Goal: Task Accomplishment & Management: Complete application form

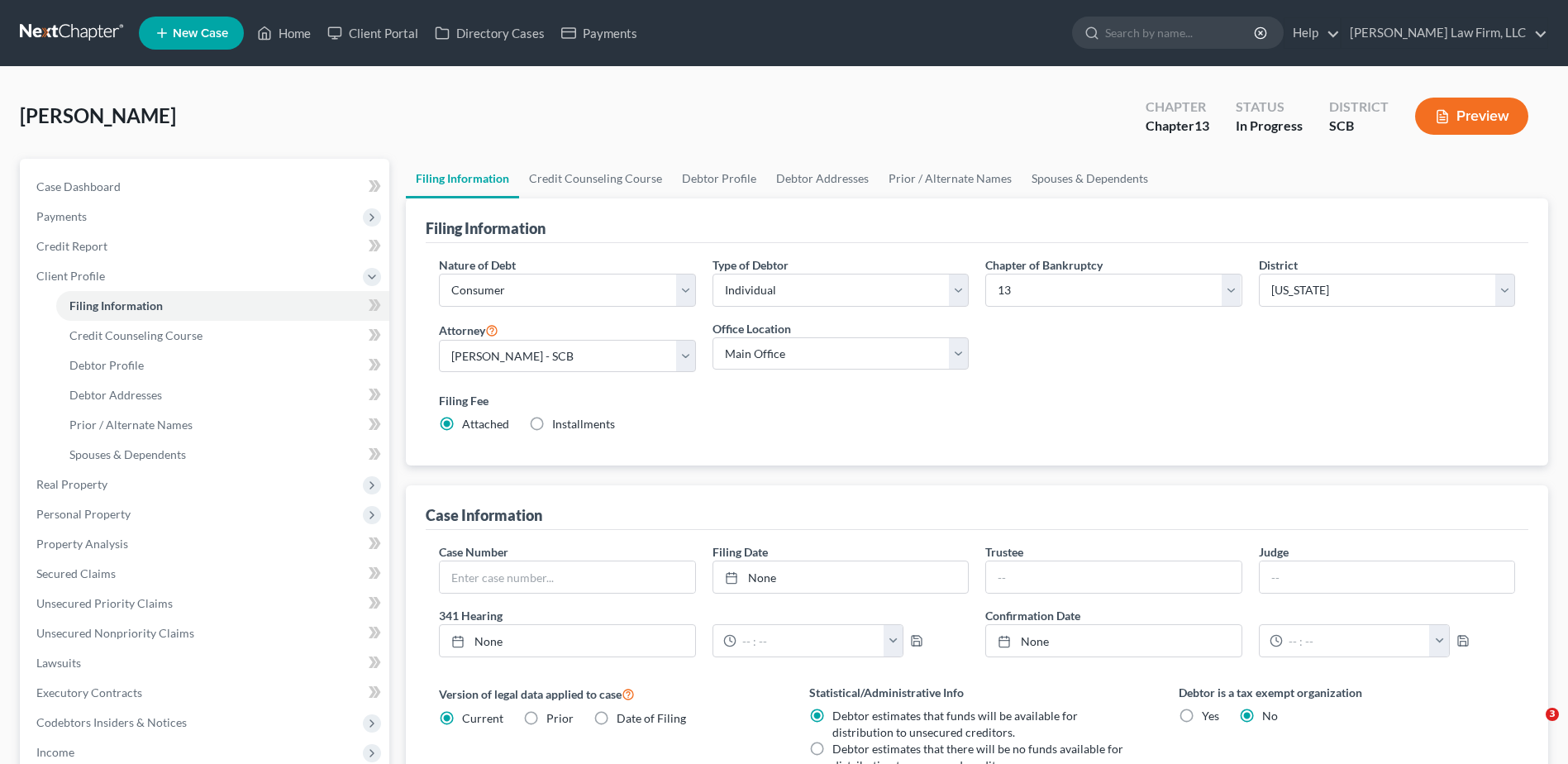
select select "1"
select select "0"
select select "3"
select select "72"
select select "1"
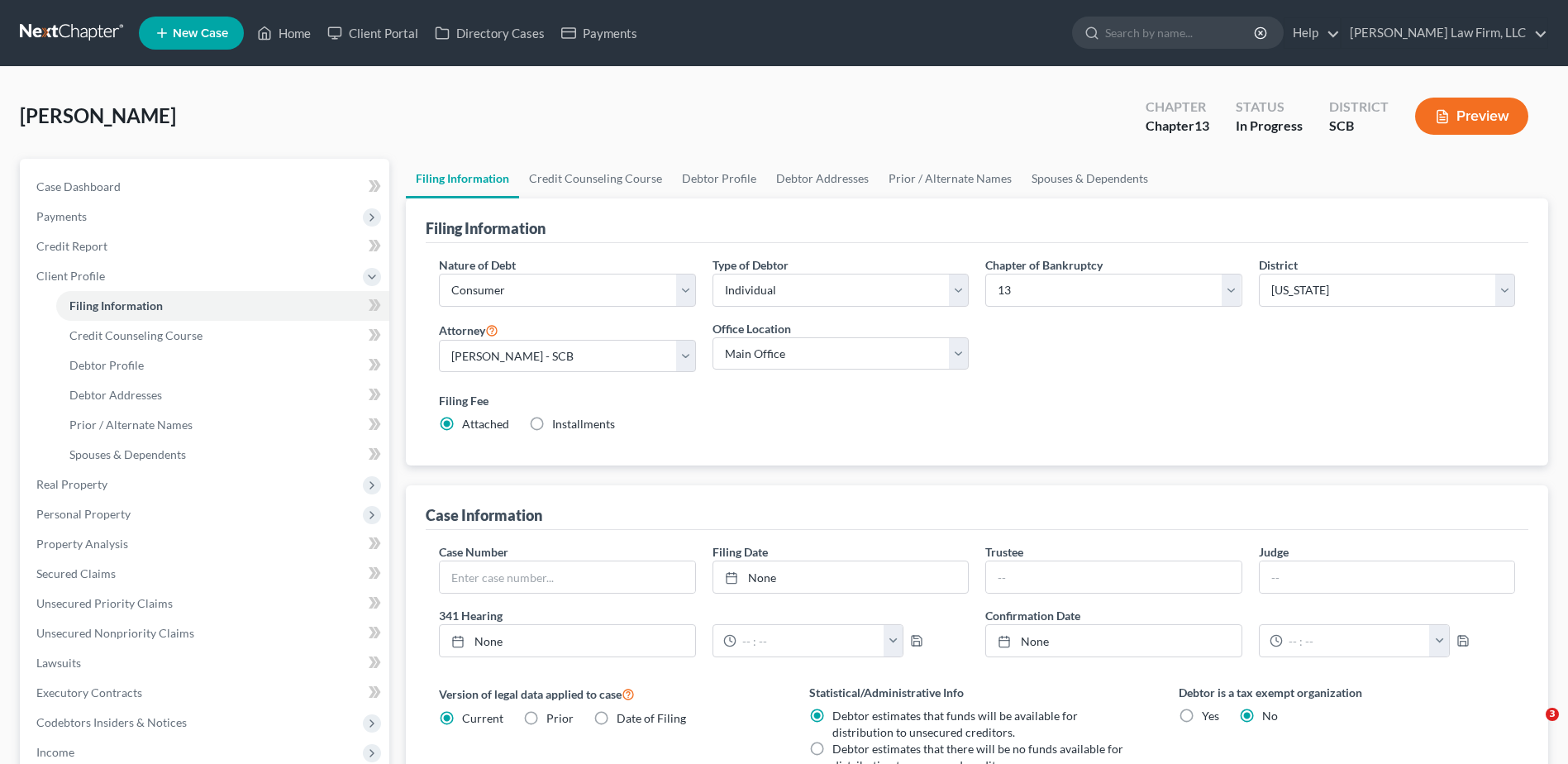
select select "42"
click at [284, 36] on link "Home" at bounding box center [283, 33] width 71 height 30
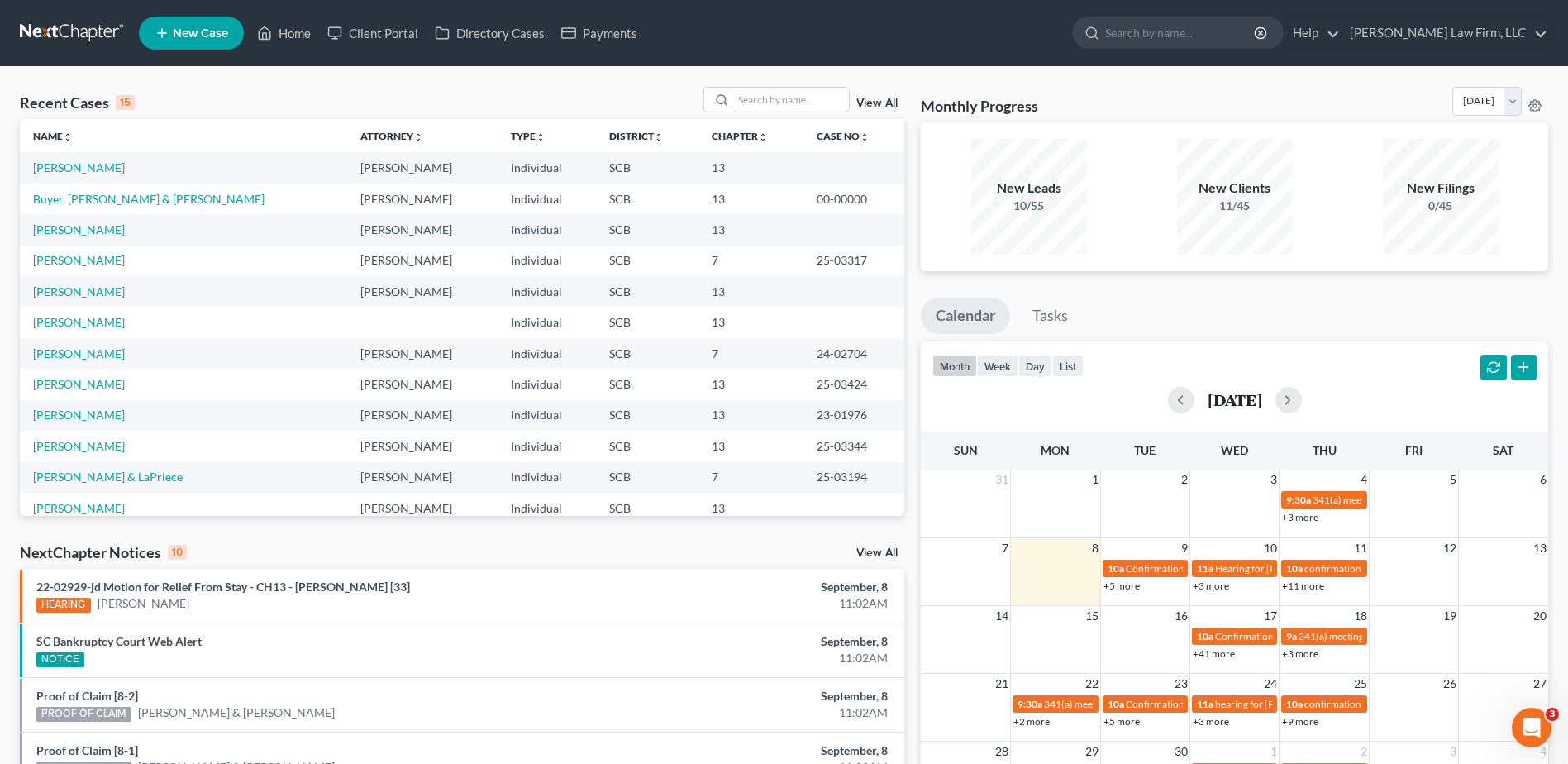
click at [783, 96] on input "search" at bounding box center [790, 99] width 115 height 24
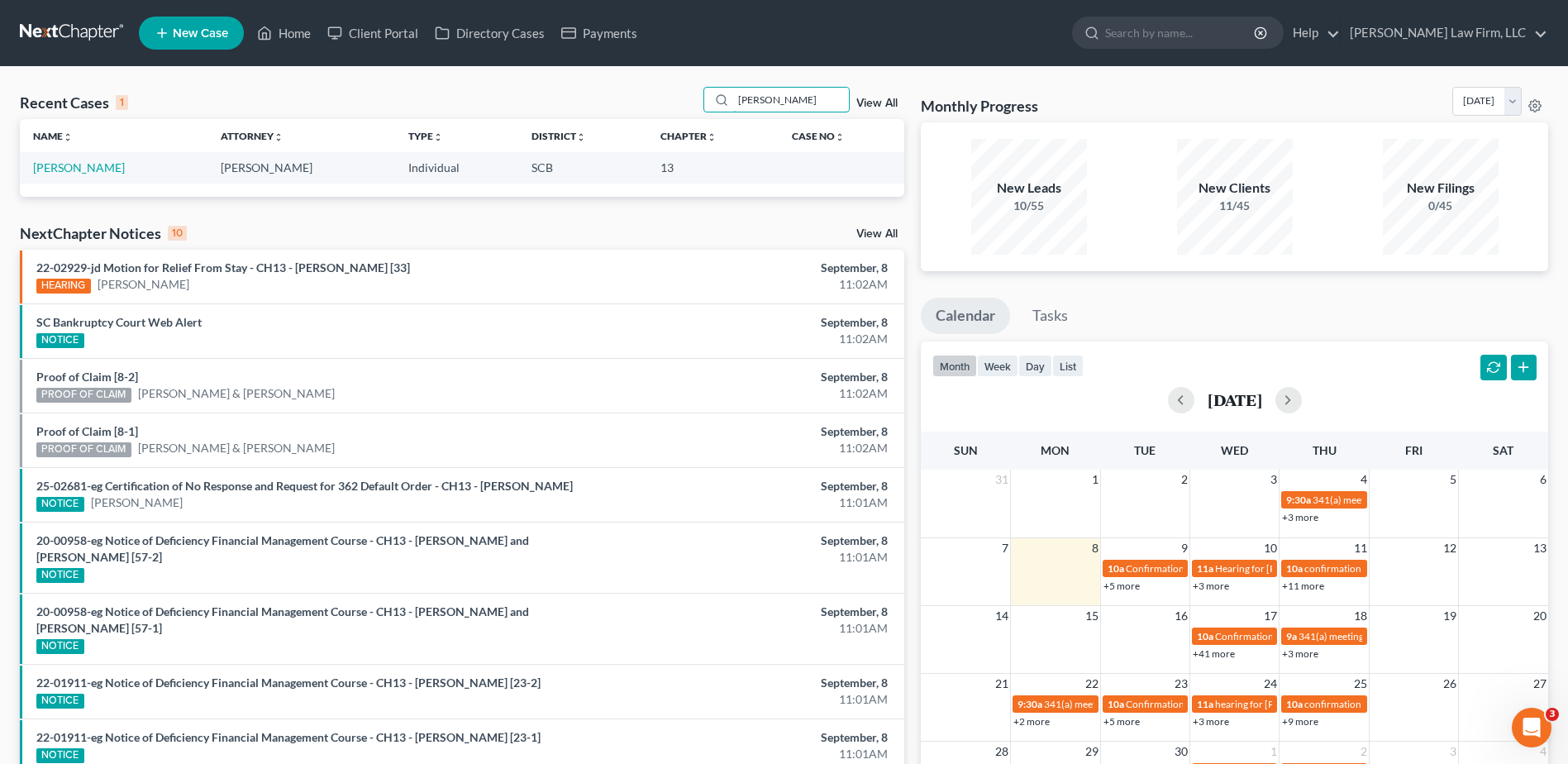
type input "[PERSON_NAME]"
click at [111, 164] on link "[PERSON_NAME]" at bounding box center [79, 167] width 91 height 14
select select "0"
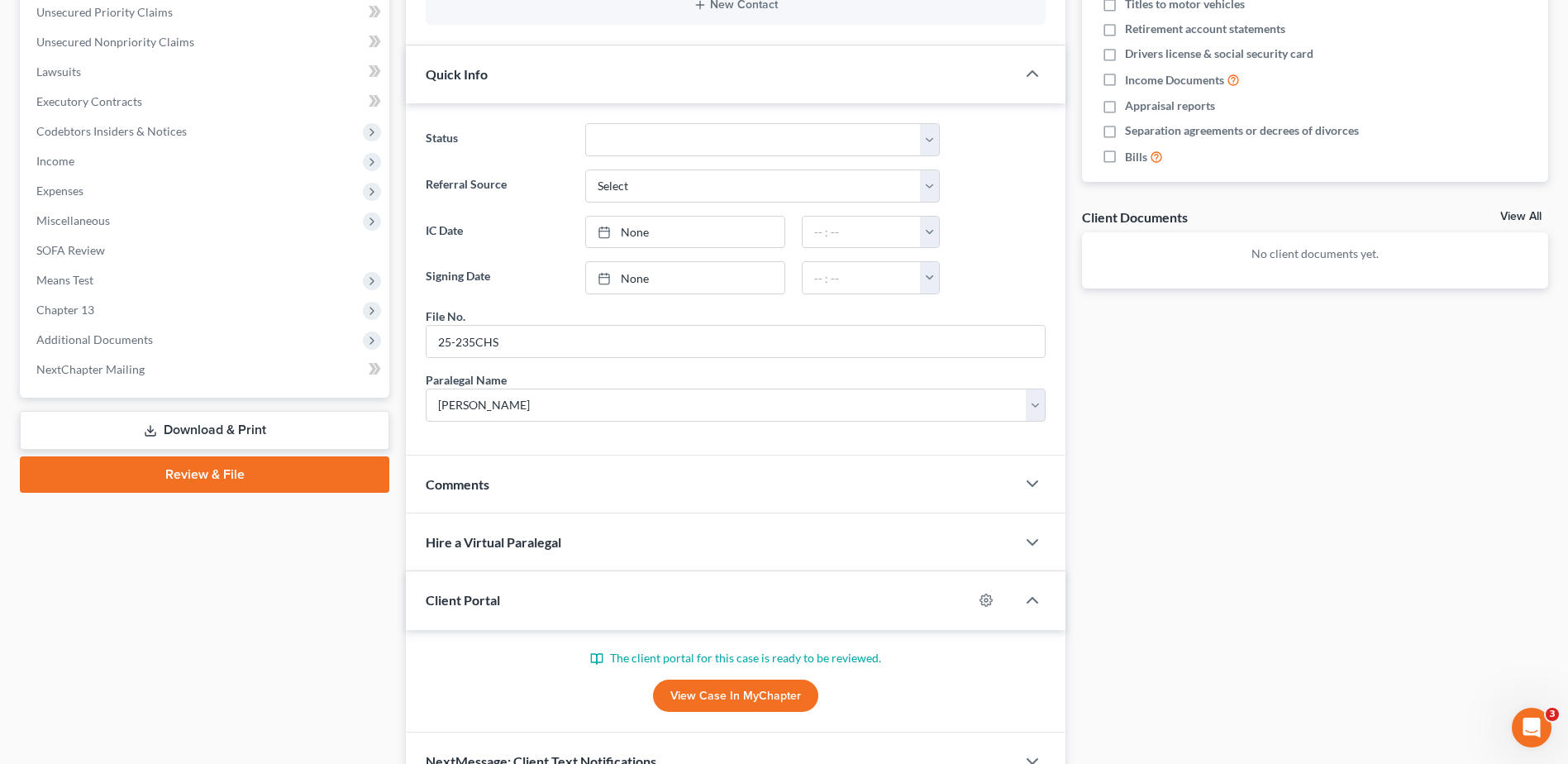
scroll to position [414, 0]
click at [635, 489] on div "Comments" at bounding box center [711, 482] width 610 height 57
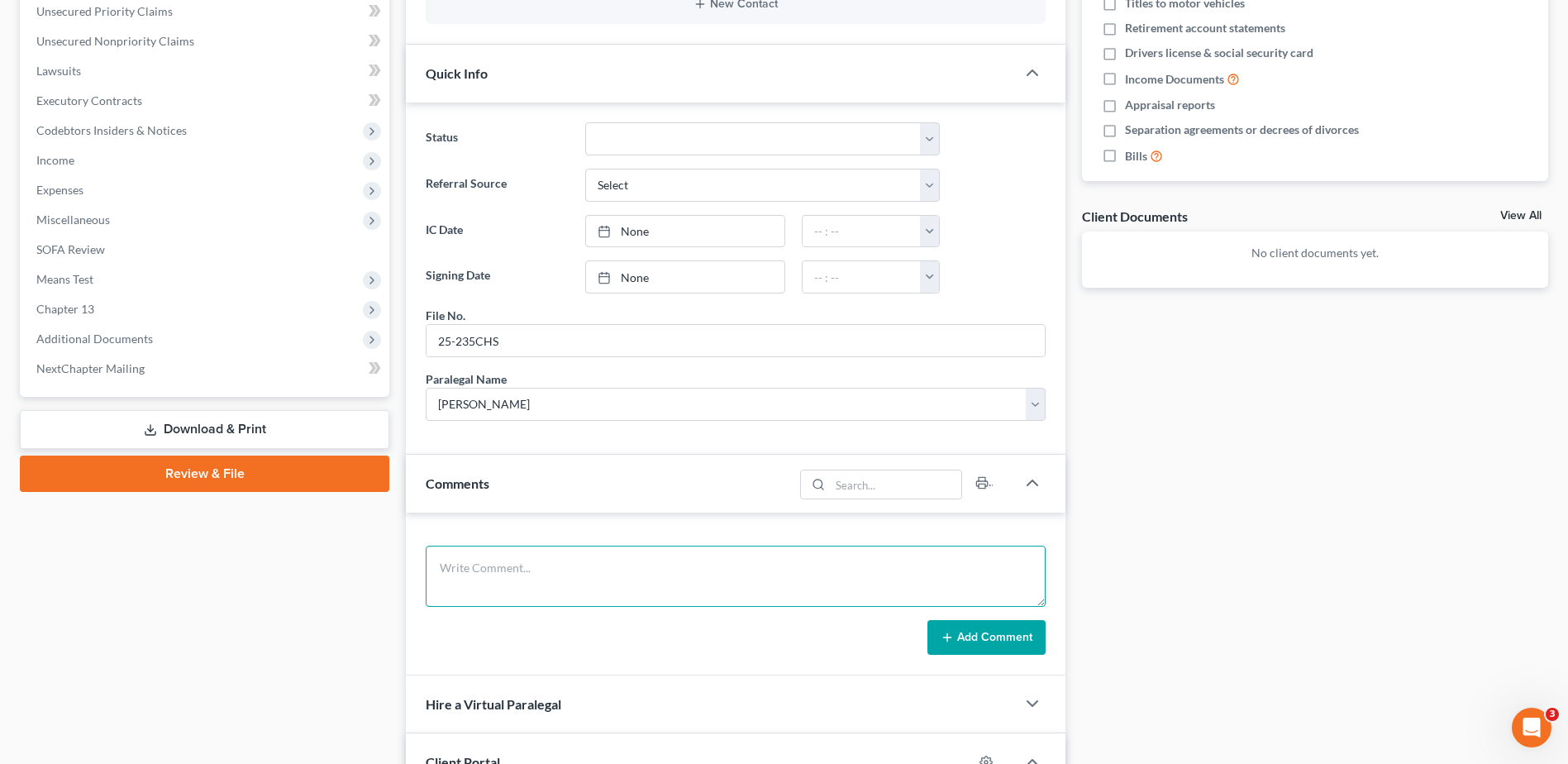
click at [583, 558] on textarea at bounding box center [736, 577] width 620 height 62
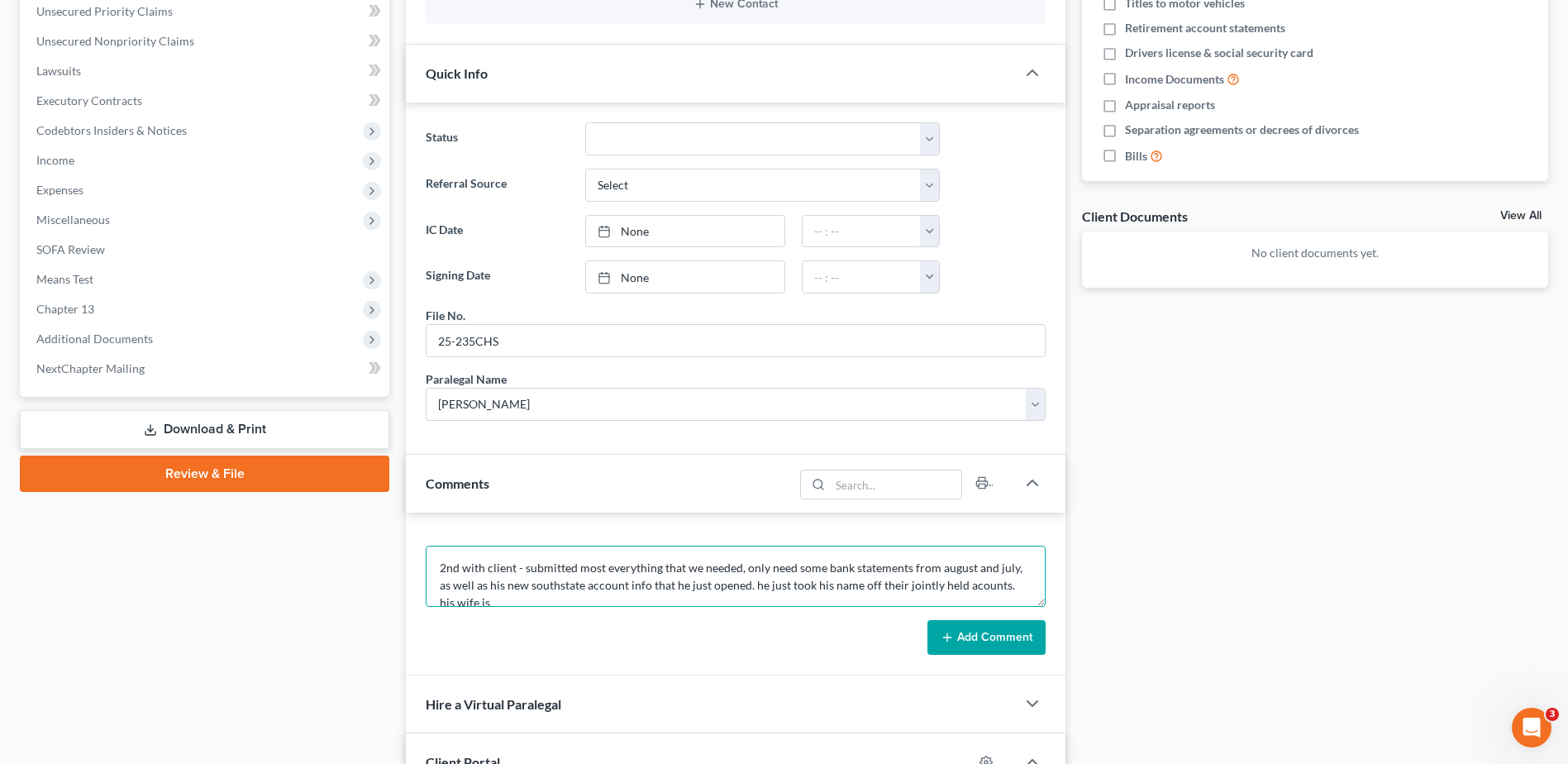
scroll to position [4, 0]
click at [770, 601] on textarea "2nd with client - submitted most everything that we needed, only need some bank…" at bounding box center [736, 577] width 620 height 62
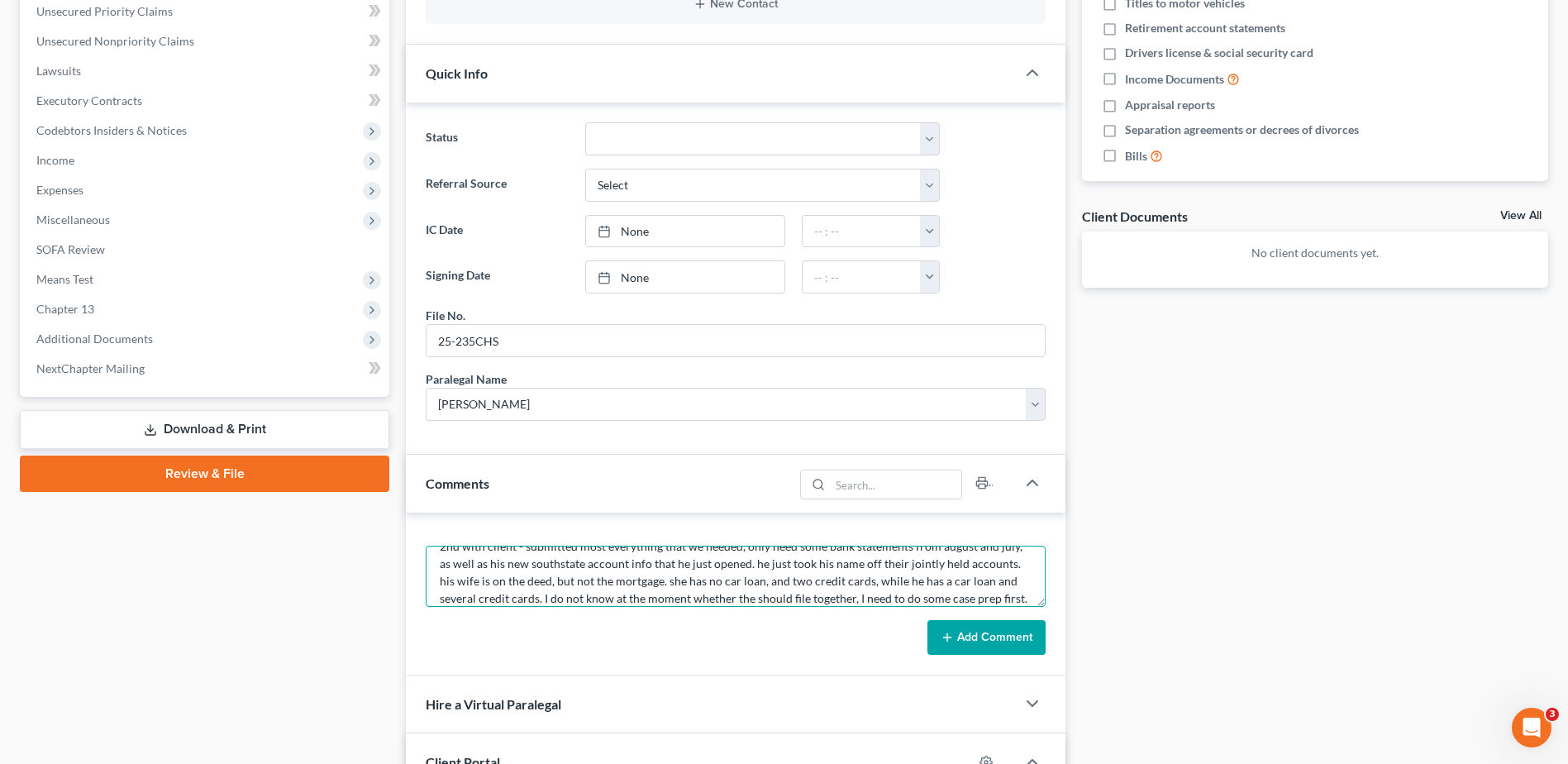
scroll to position [39, 0]
click at [541, 581] on textarea "2nd with client - submitted most everything that we needed, only need some bank…" at bounding box center [736, 577] width 620 height 62
type textarea "2nd with client - submitted most everything that we needed, only need some bank…"
click at [1005, 636] on button "Add Comment" at bounding box center [986, 638] width 118 height 35
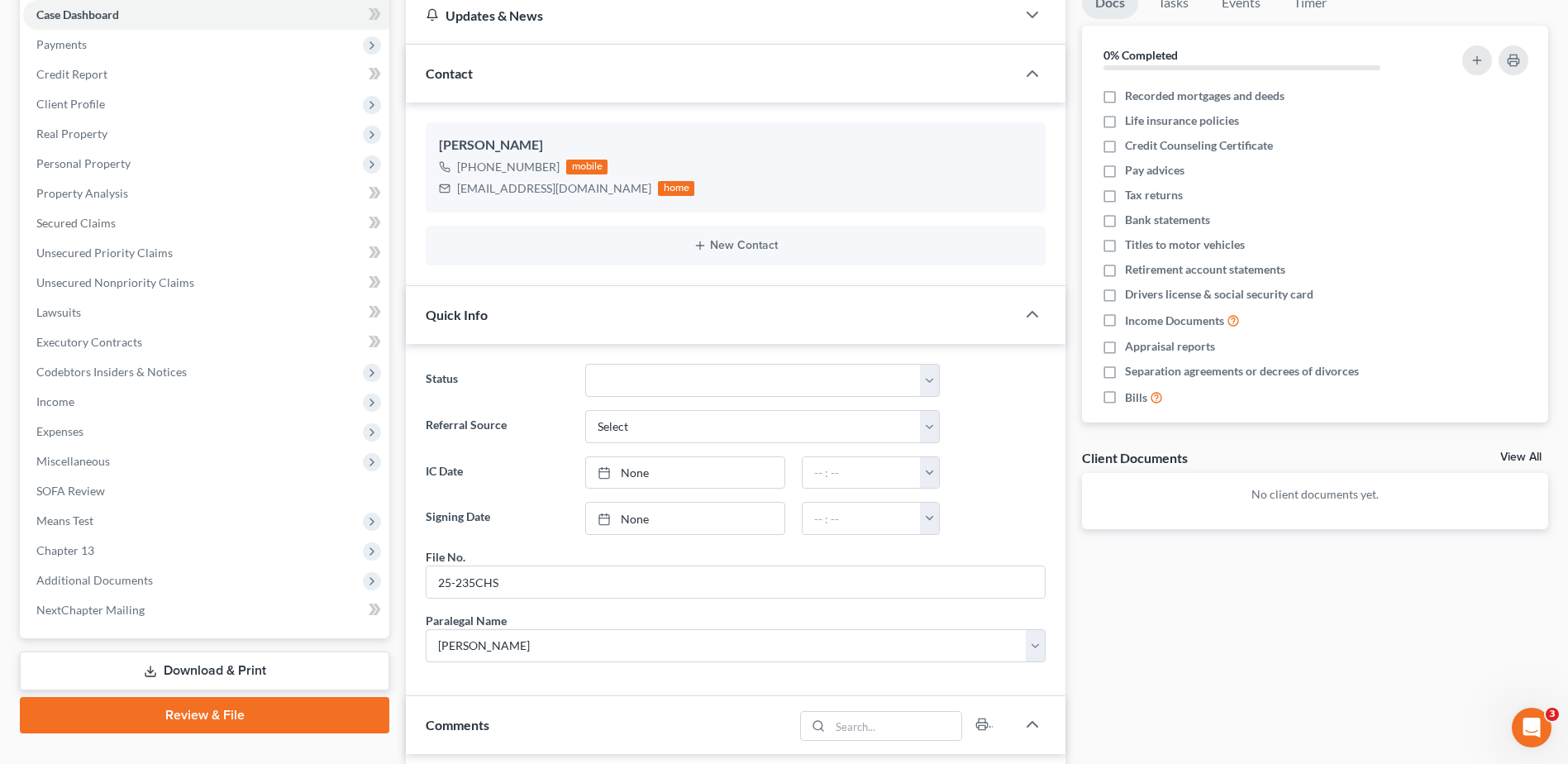
scroll to position [0, 0]
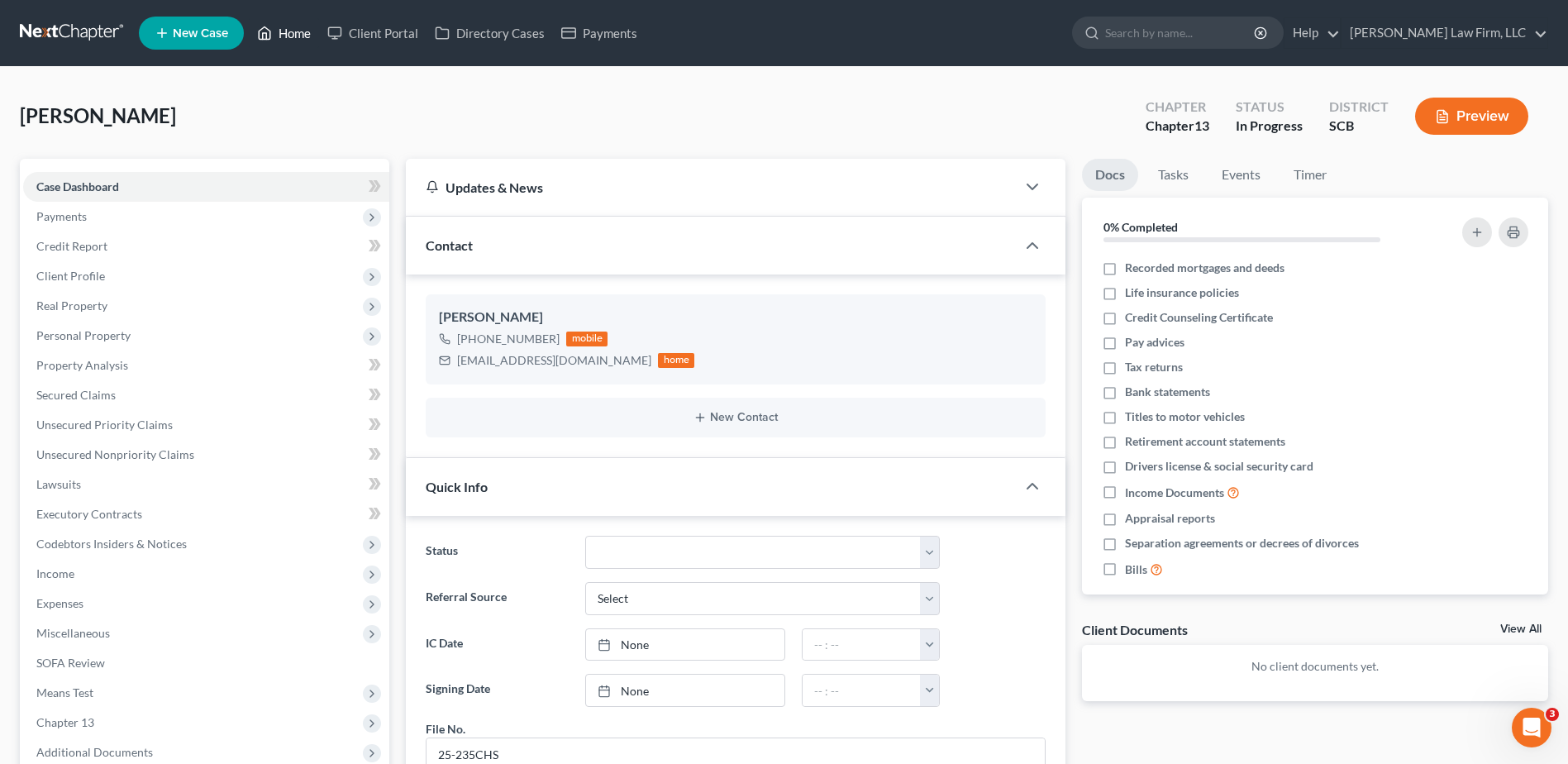
click at [295, 40] on link "Home" at bounding box center [283, 33] width 71 height 30
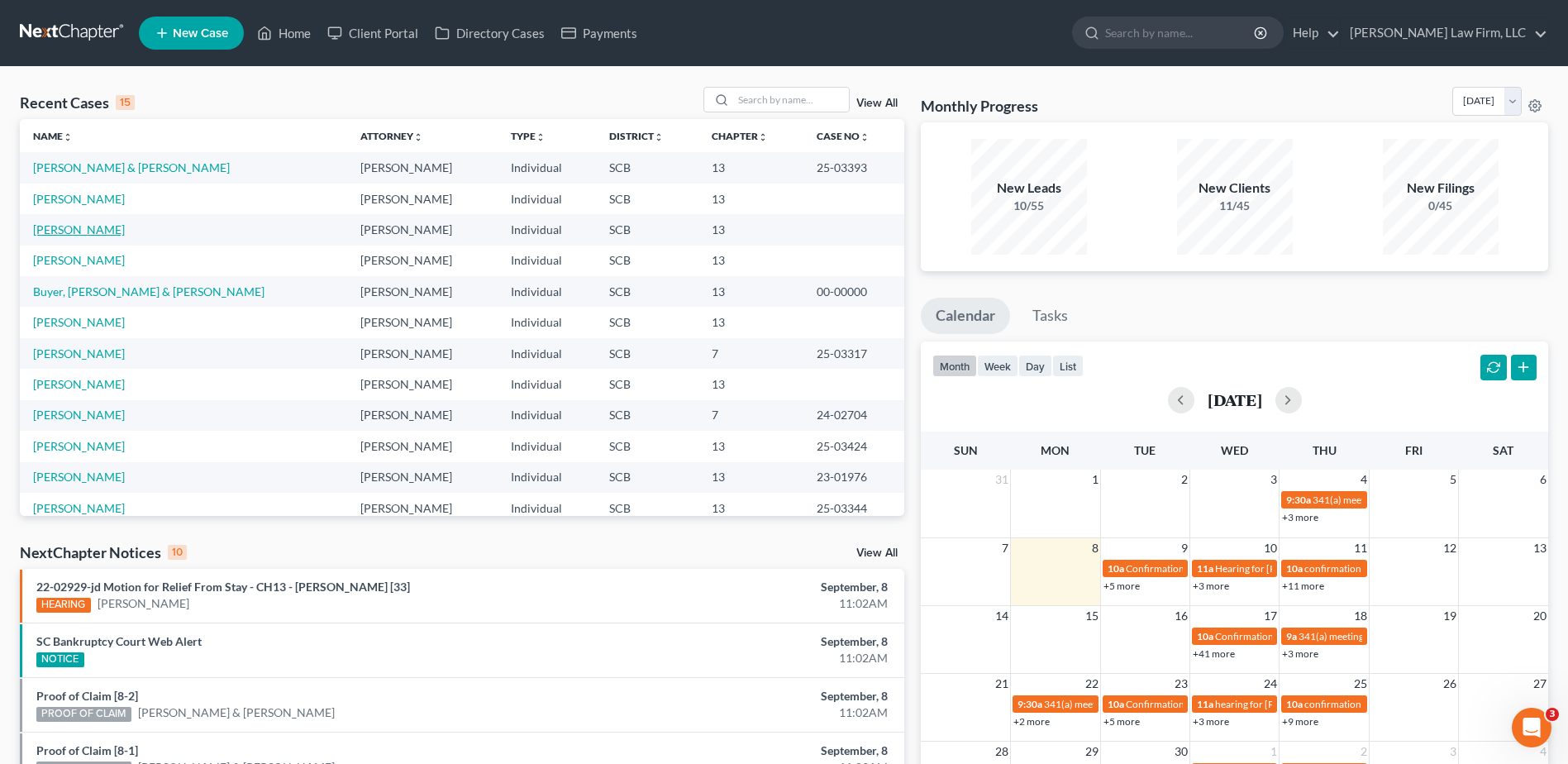
click at [57, 229] on link "[PERSON_NAME]" at bounding box center [79, 230] width 91 height 14
select select "0"
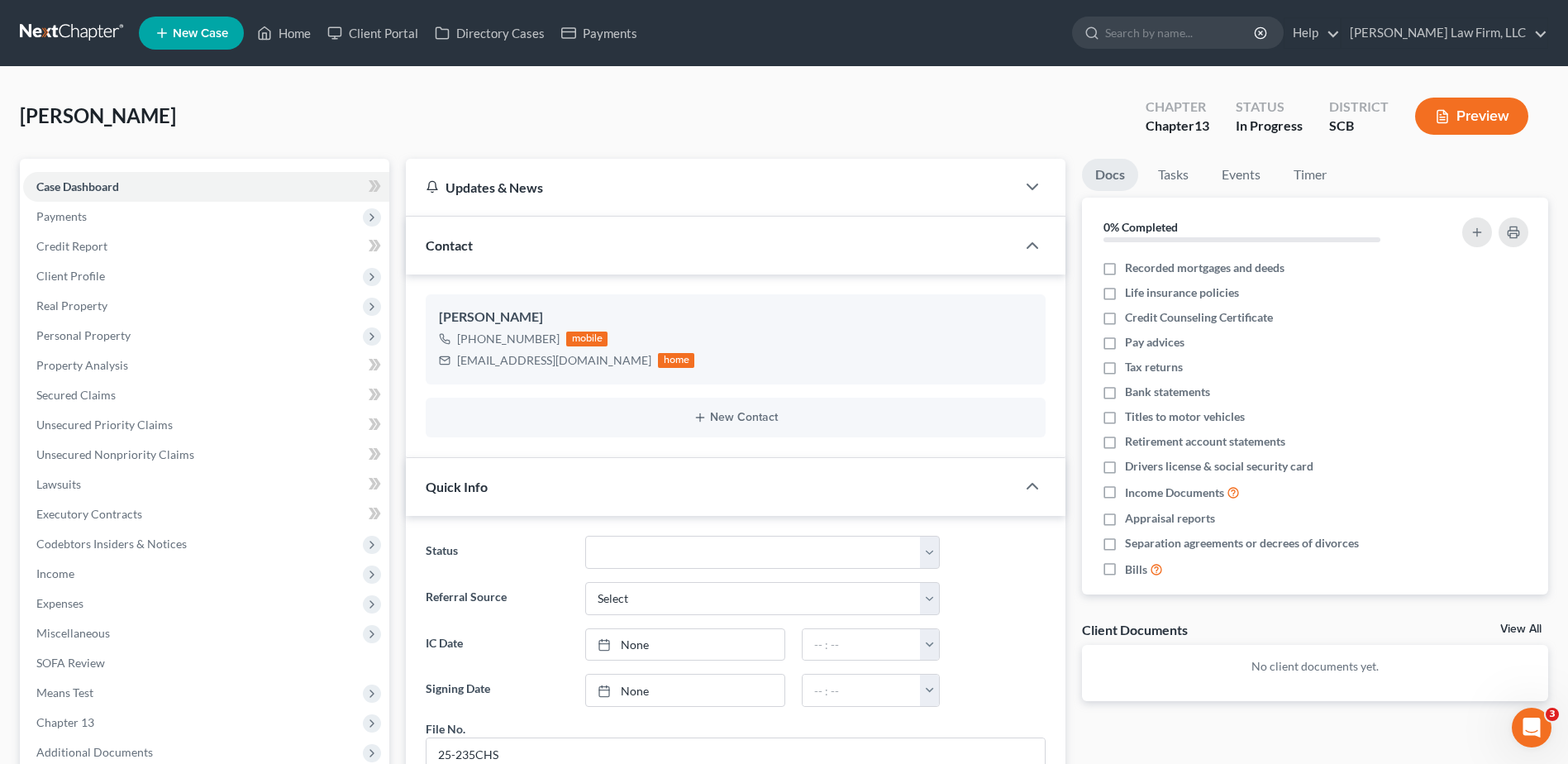
click at [72, 216] on span "Payments" at bounding box center [62, 216] width 51 height 14
click at [92, 273] on span "Payments" at bounding box center [94, 276] width 51 height 14
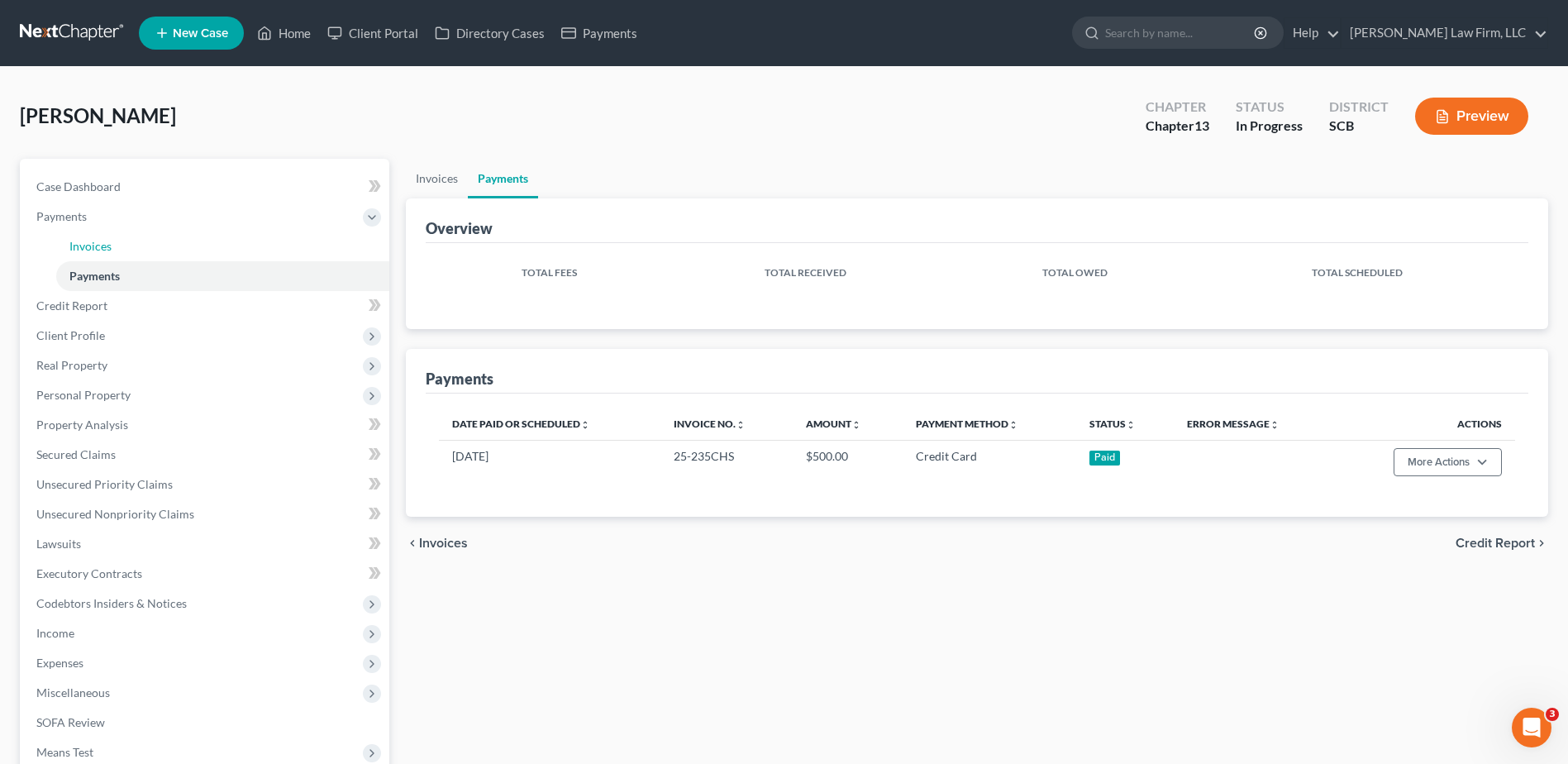
click at [94, 254] on link "Invoices" at bounding box center [223, 247] width 333 height 30
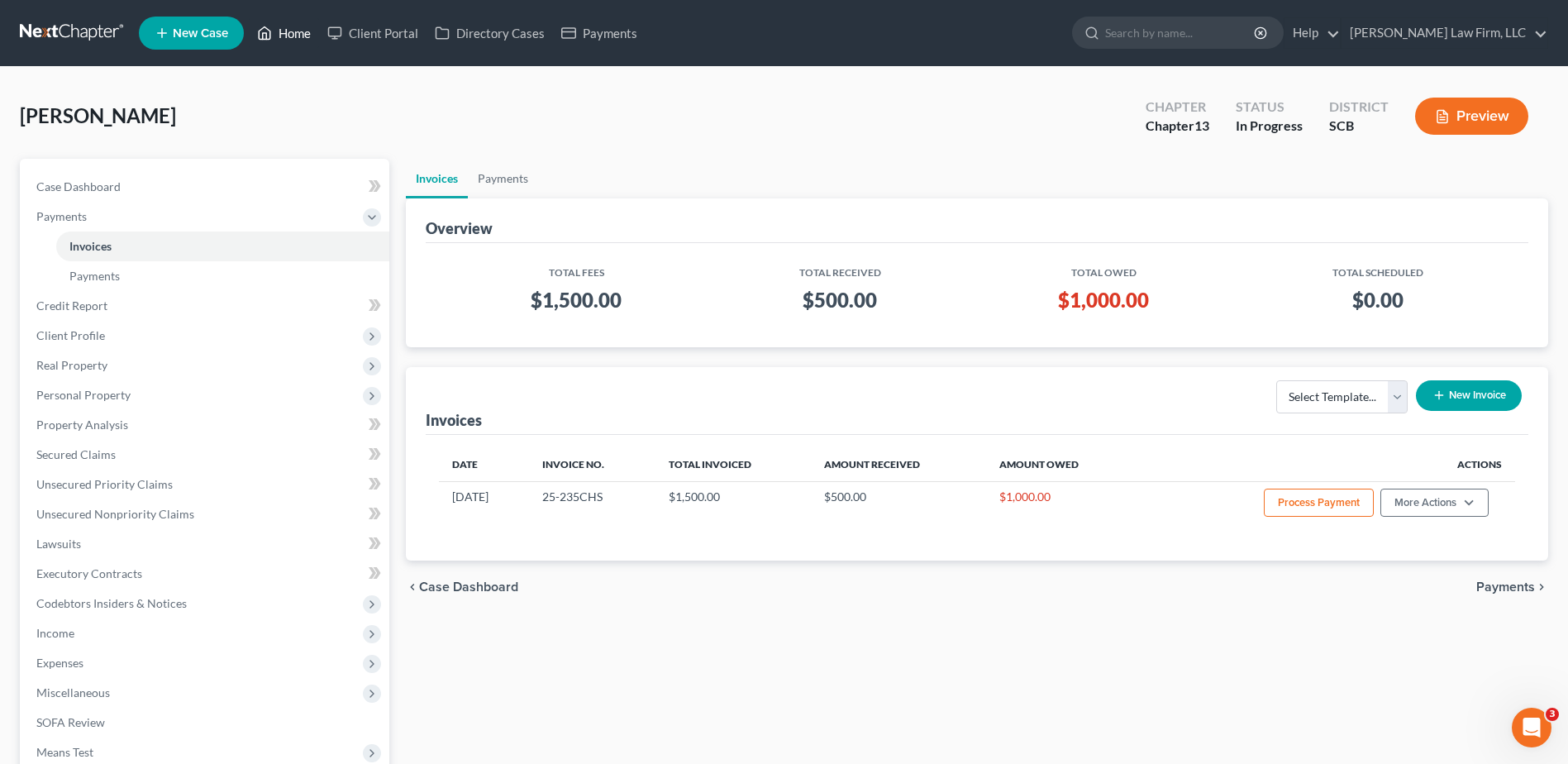
click at [263, 42] on icon at bounding box center [264, 33] width 15 height 20
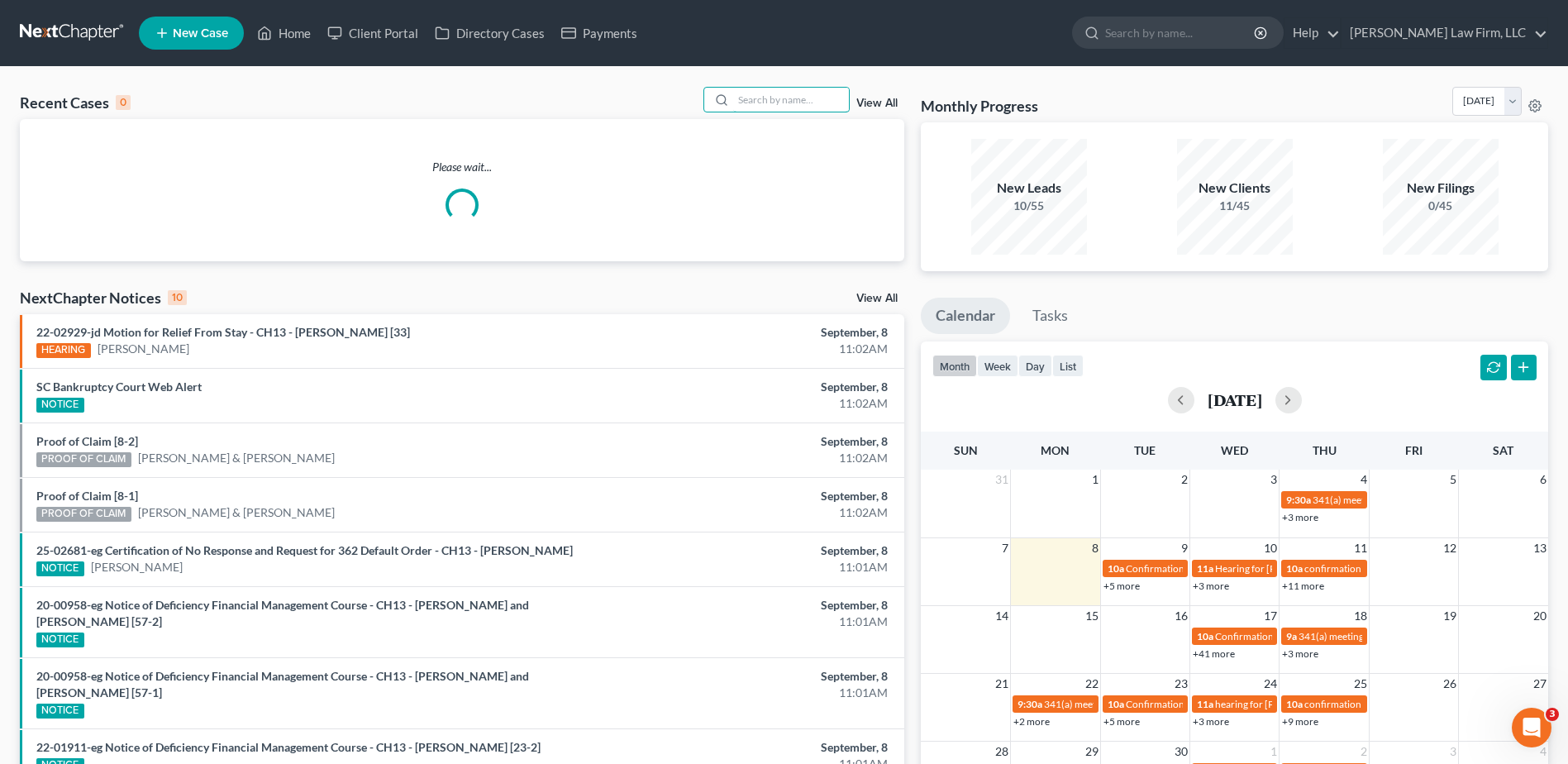
click at [821, 103] on input "search" at bounding box center [790, 99] width 115 height 24
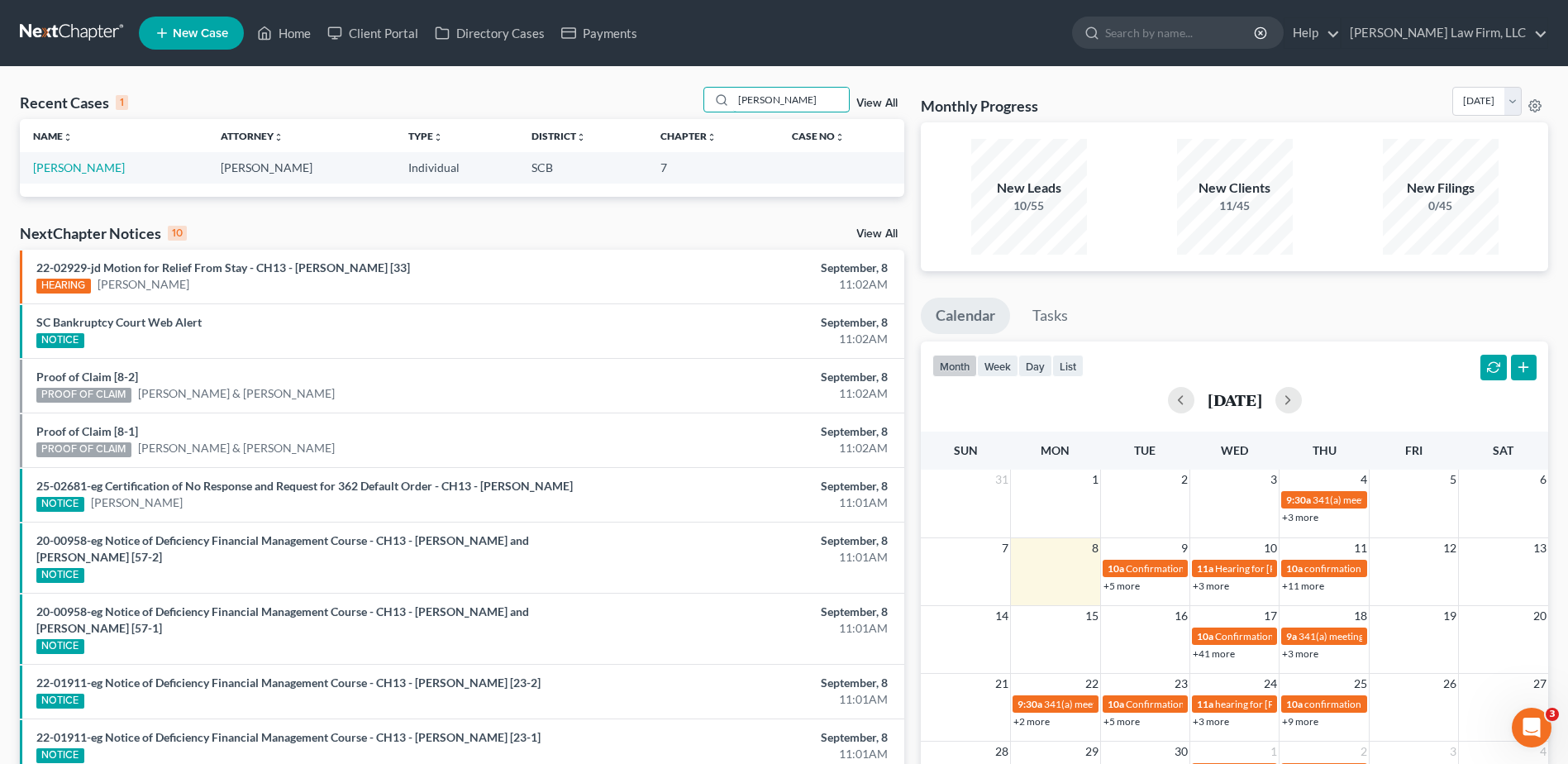
type input "[PERSON_NAME]"
click at [95, 159] on td "[PERSON_NAME]" at bounding box center [113, 167] width 188 height 31
click at [93, 163] on link "[PERSON_NAME]" at bounding box center [79, 167] width 91 height 14
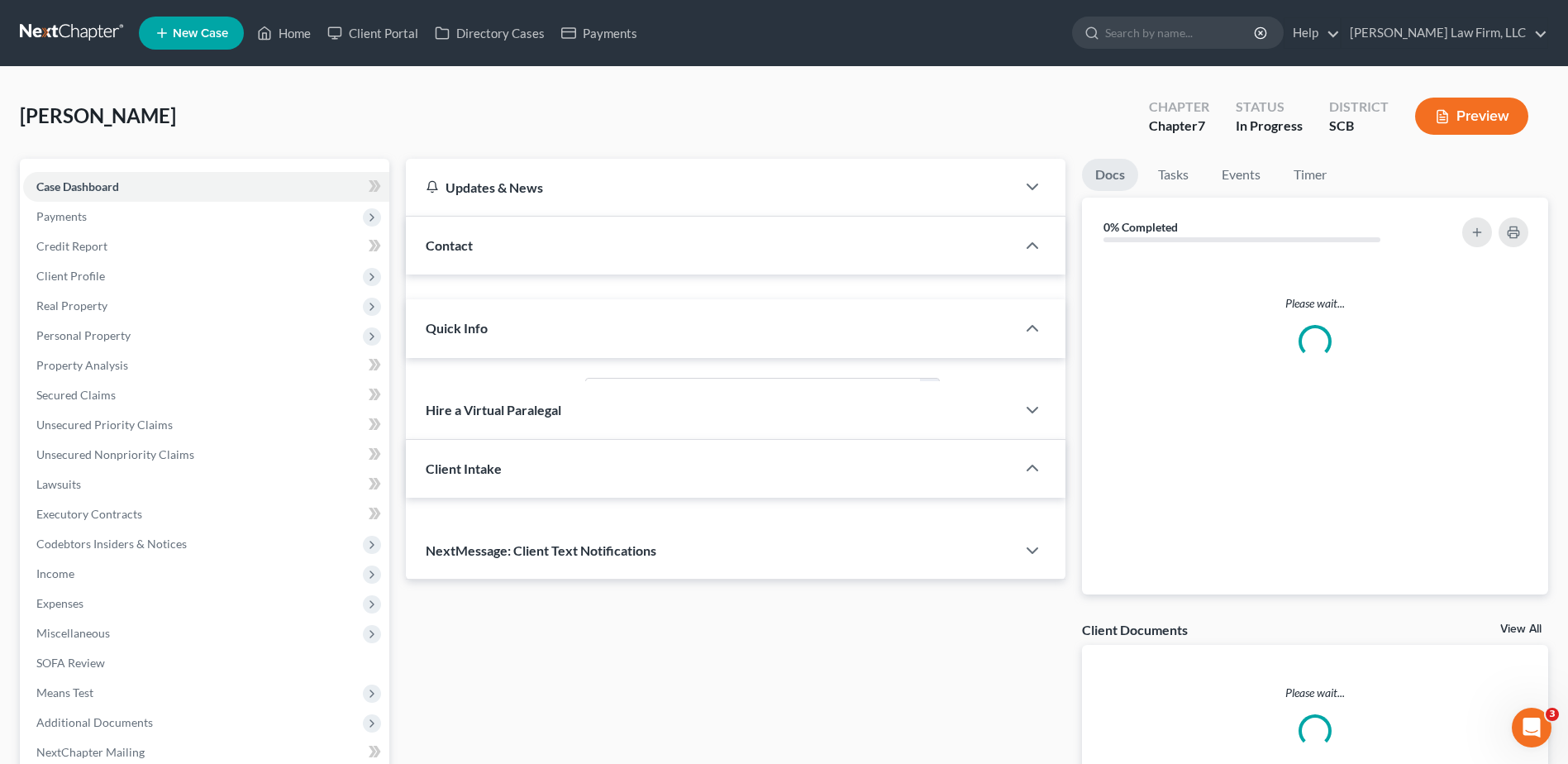
select select "1"
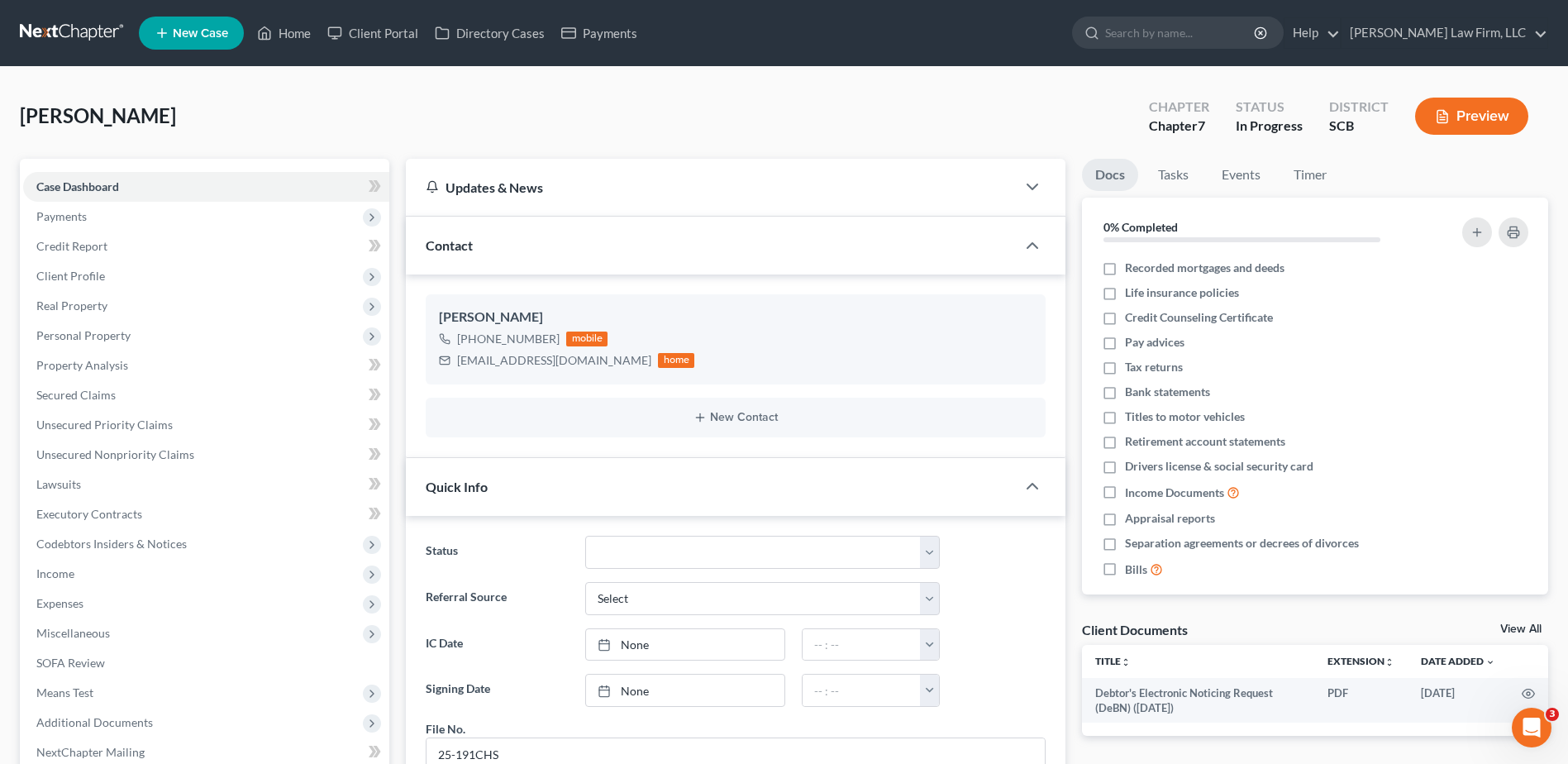
scroll to position [556, 0]
click at [94, 576] on span "Income" at bounding box center [206, 574] width 366 height 30
click at [117, 606] on span "Employment Income" at bounding box center [122, 603] width 105 height 14
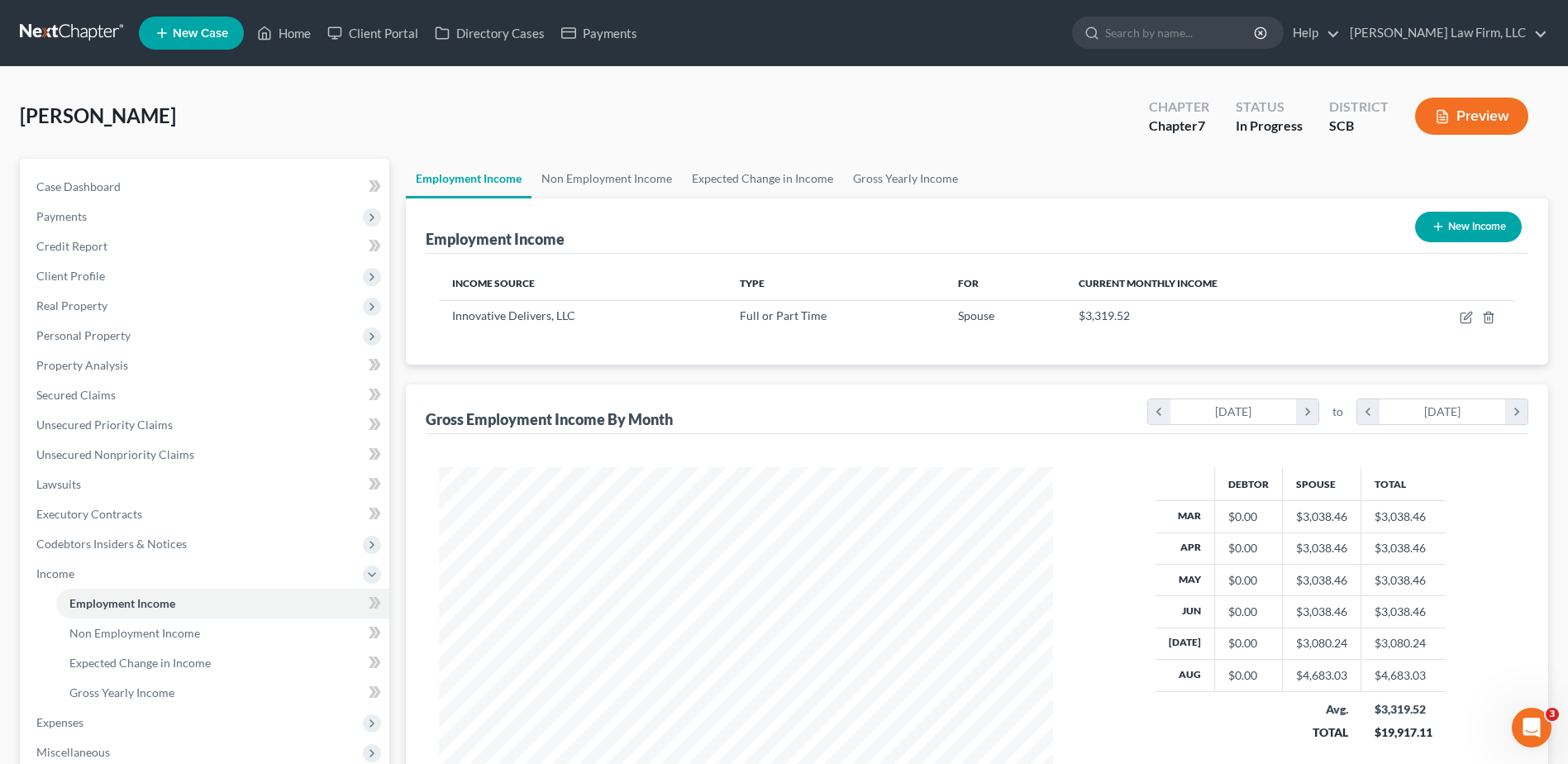
scroll to position [306, 646]
click at [580, 182] on link "Non Employment Income" at bounding box center [607, 179] width 150 height 40
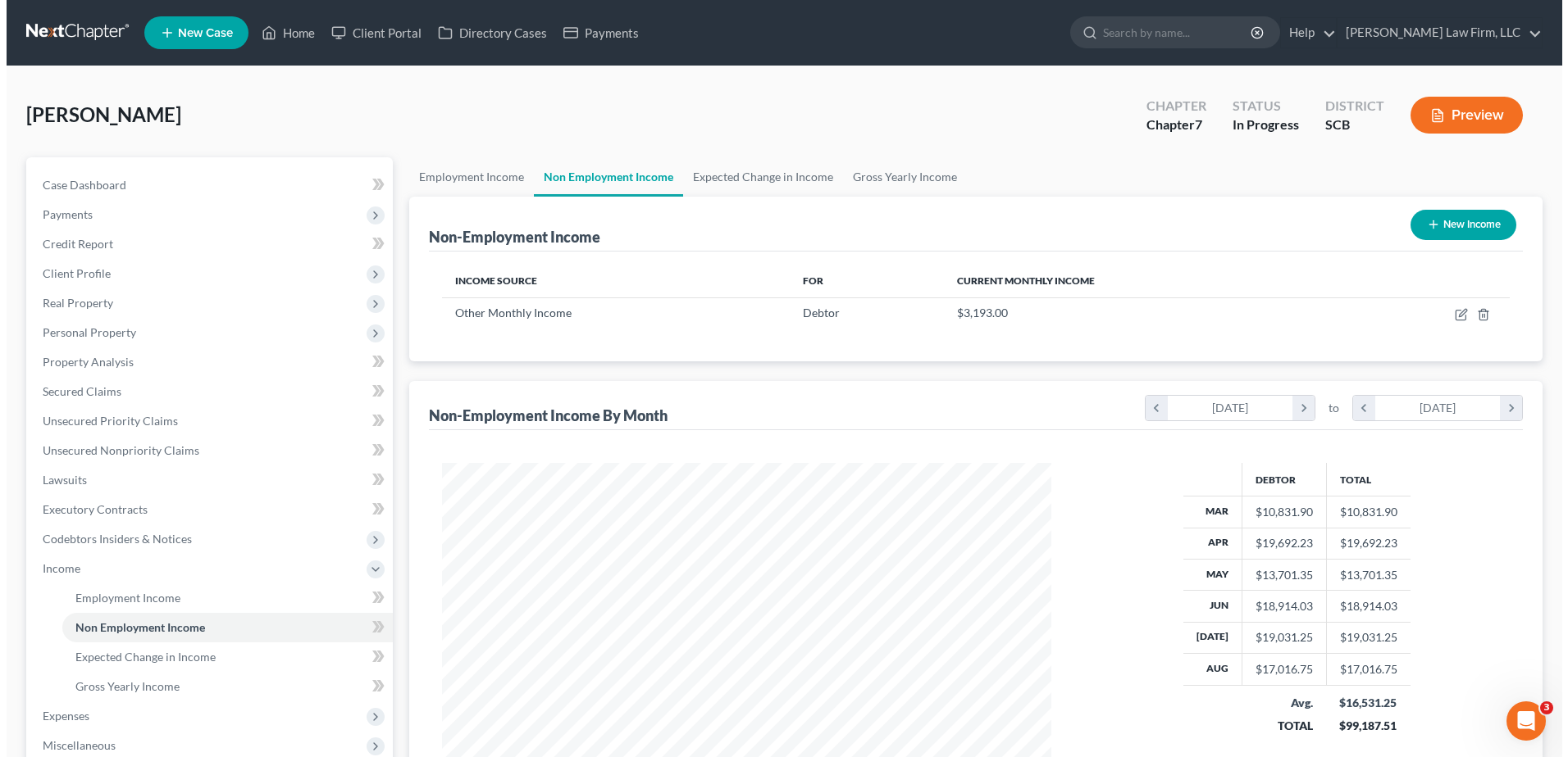
scroll to position [304, 641]
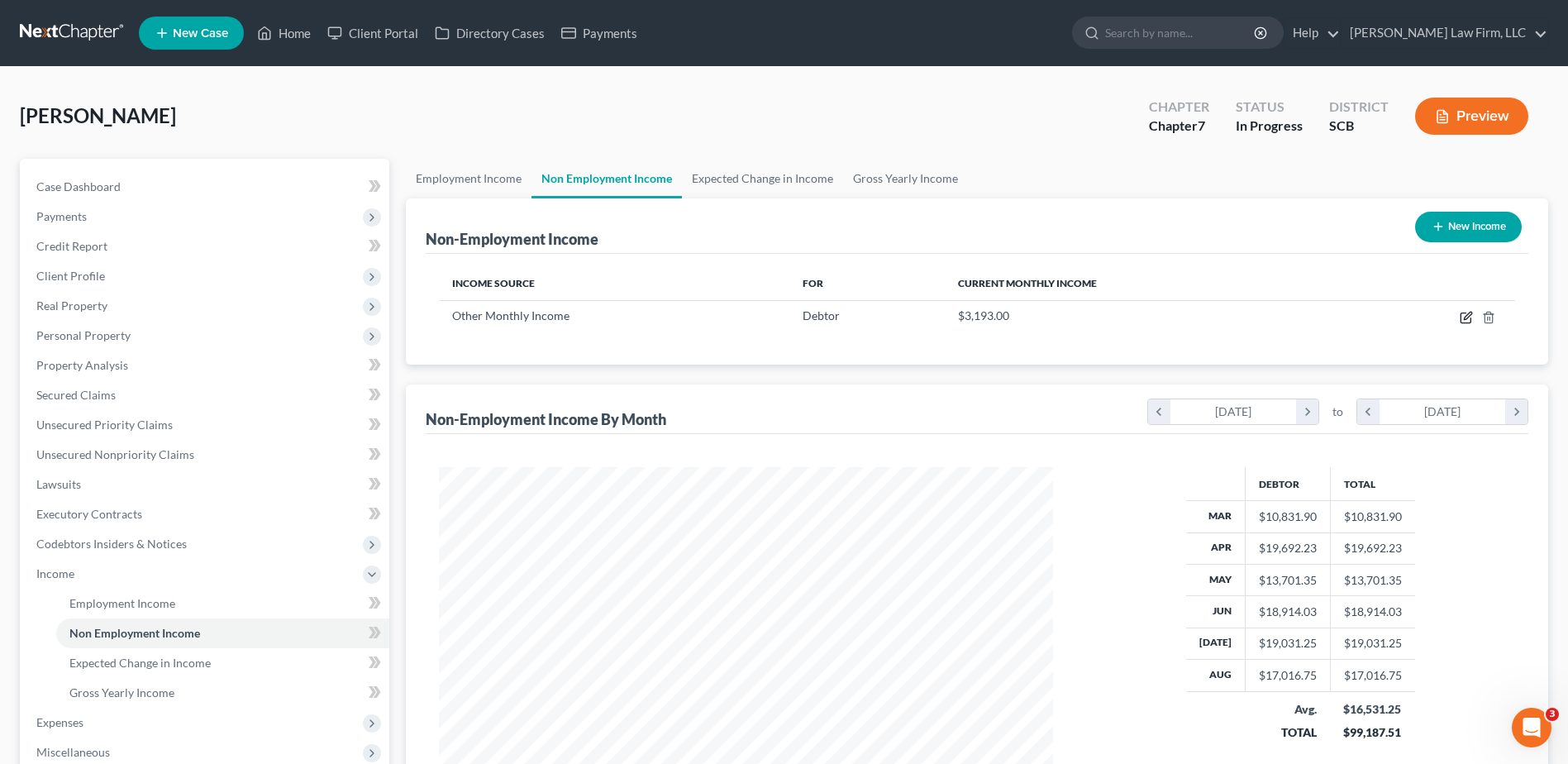
click at [1467, 318] on icon "button" at bounding box center [1466, 317] width 13 height 13
select select "13"
select select "0"
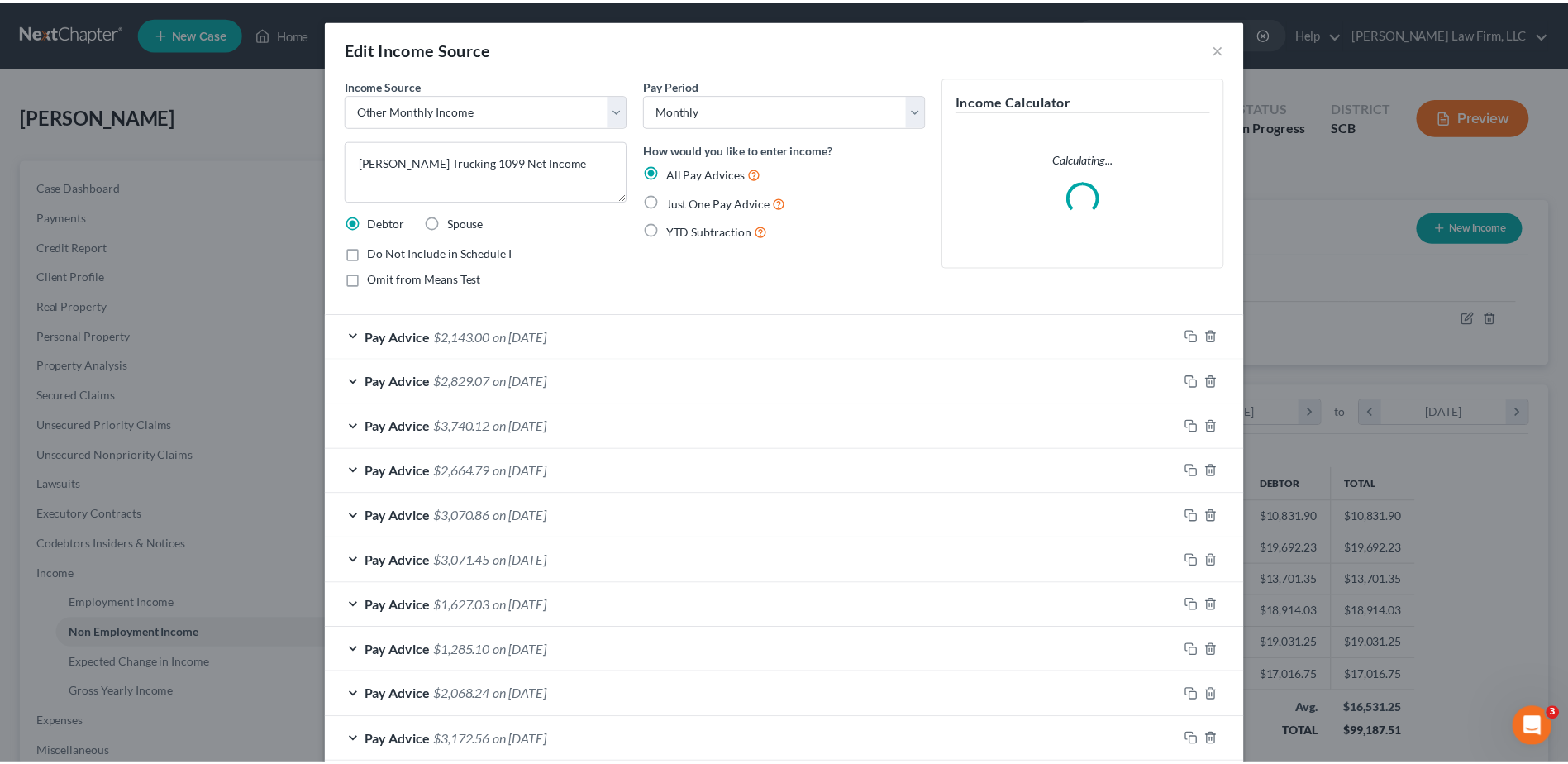
scroll to position [309, 653]
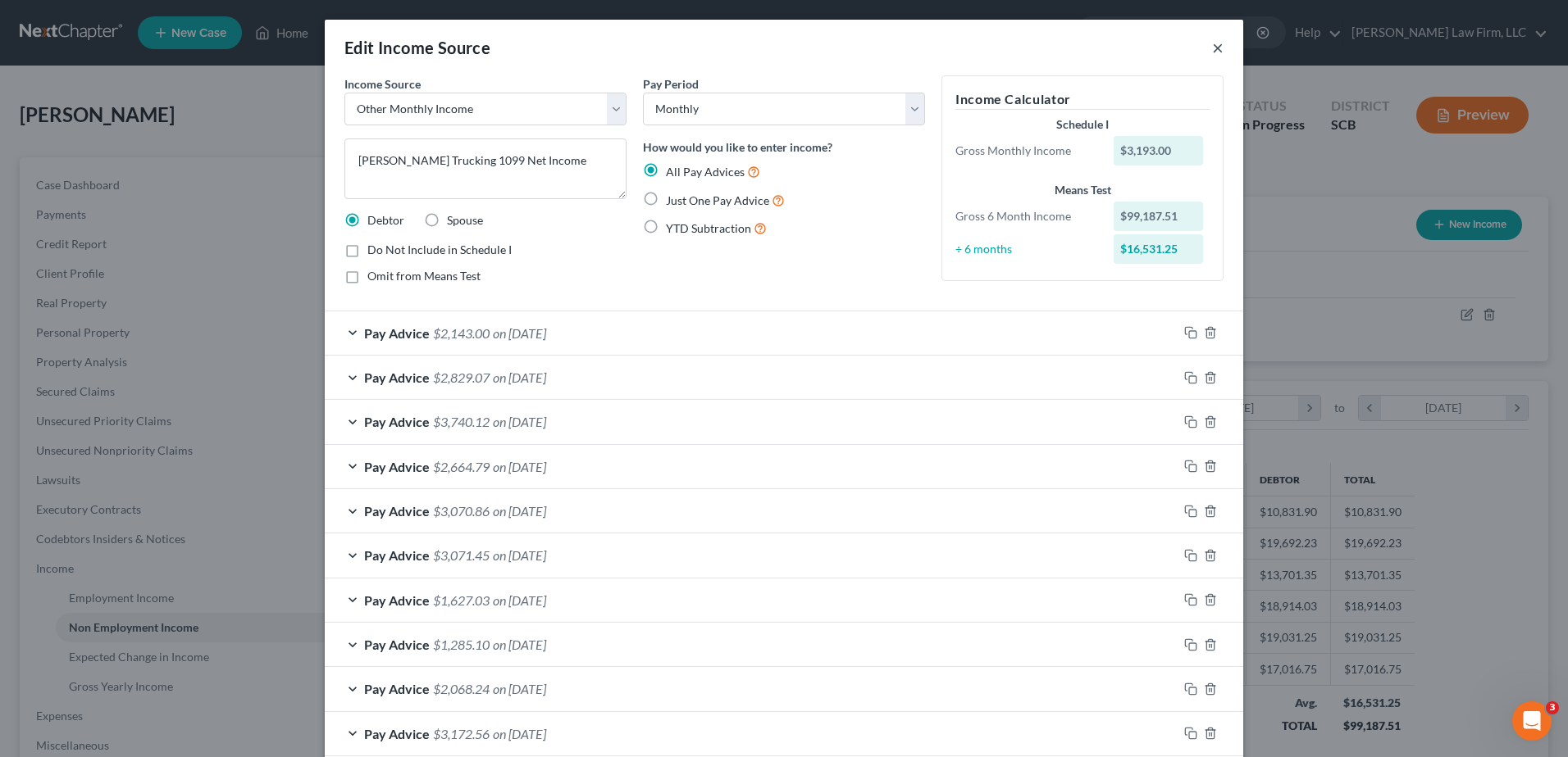
click at [1212, 41] on button "×" at bounding box center [1218, 47] width 12 height 20
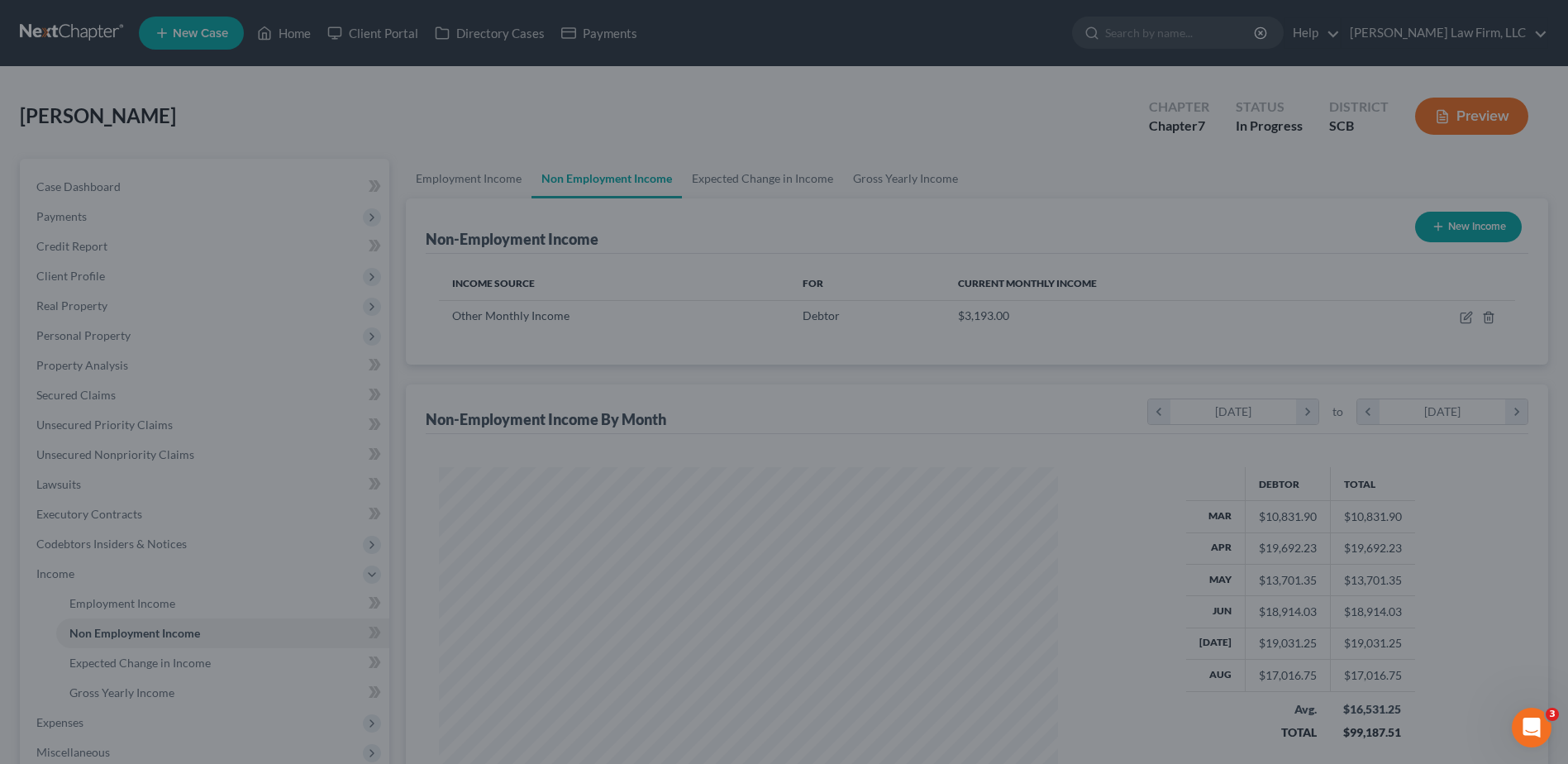
scroll to position [826782, 826028]
